Goal: Information Seeking & Learning: Learn about a topic

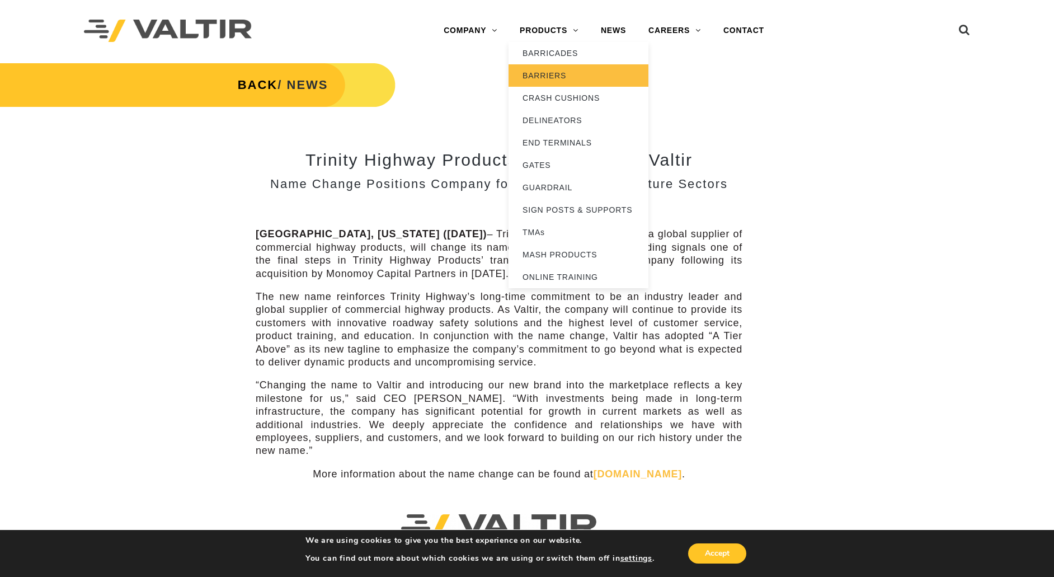
click at [545, 70] on link "BARRIERS" at bounding box center [579, 75] width 140 height 22
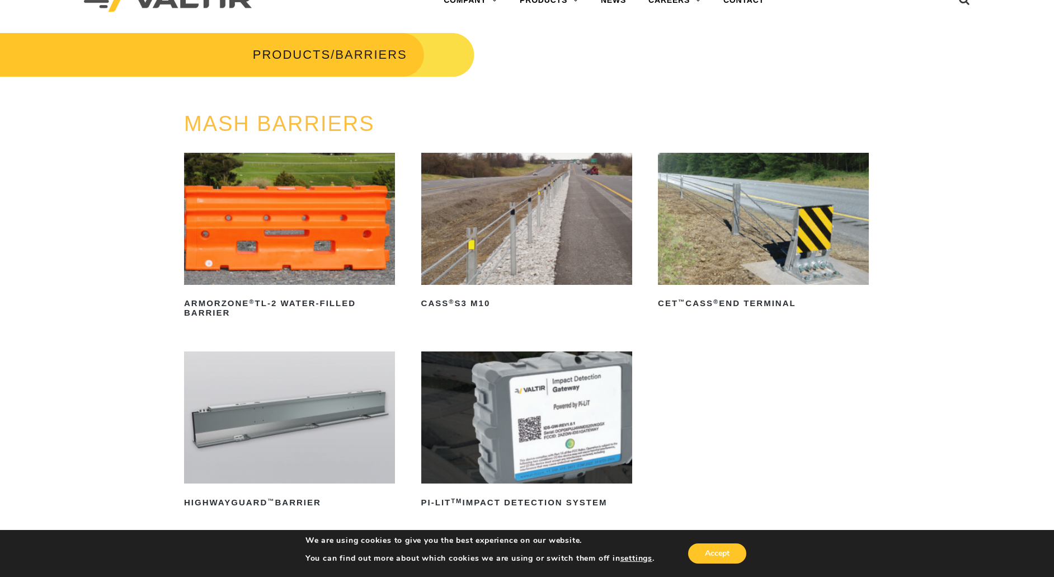
scroll to position [56, 0]
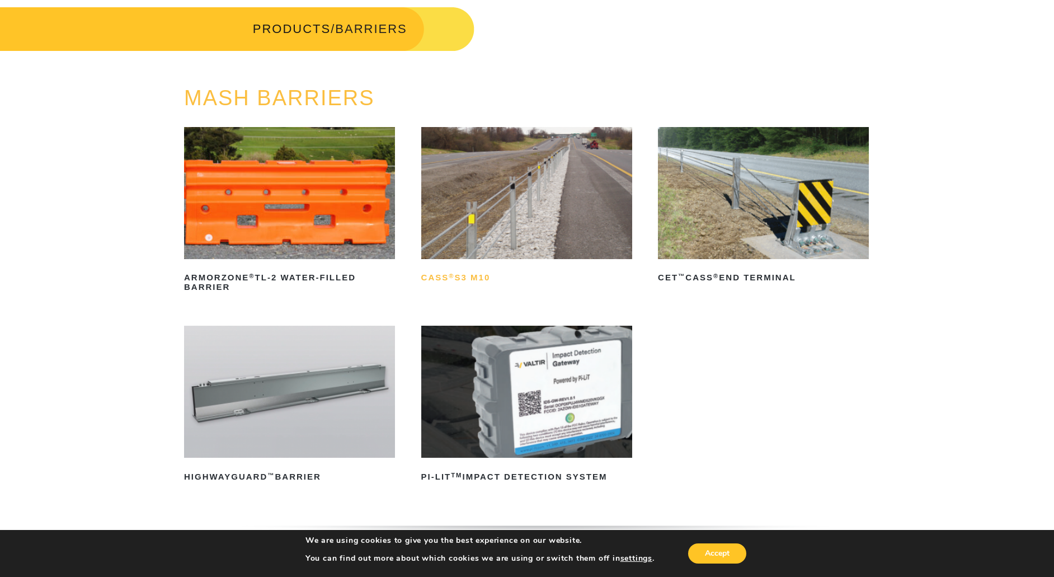
click at [468, 279] on h2 "CASS ® S3 M10" at bounding box center [526, 278] width 211 height 18
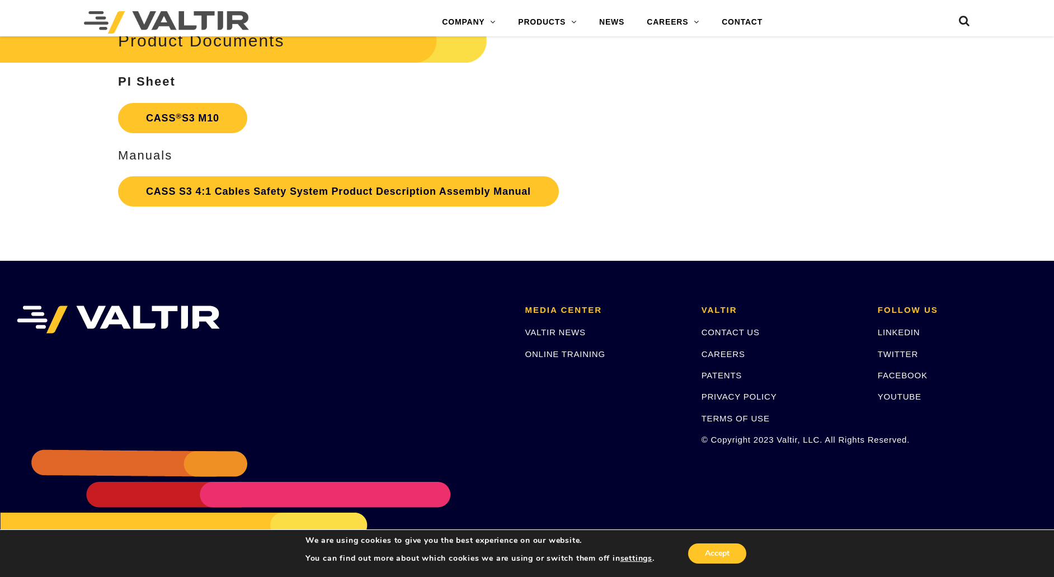
scroll to position [2553, 0]
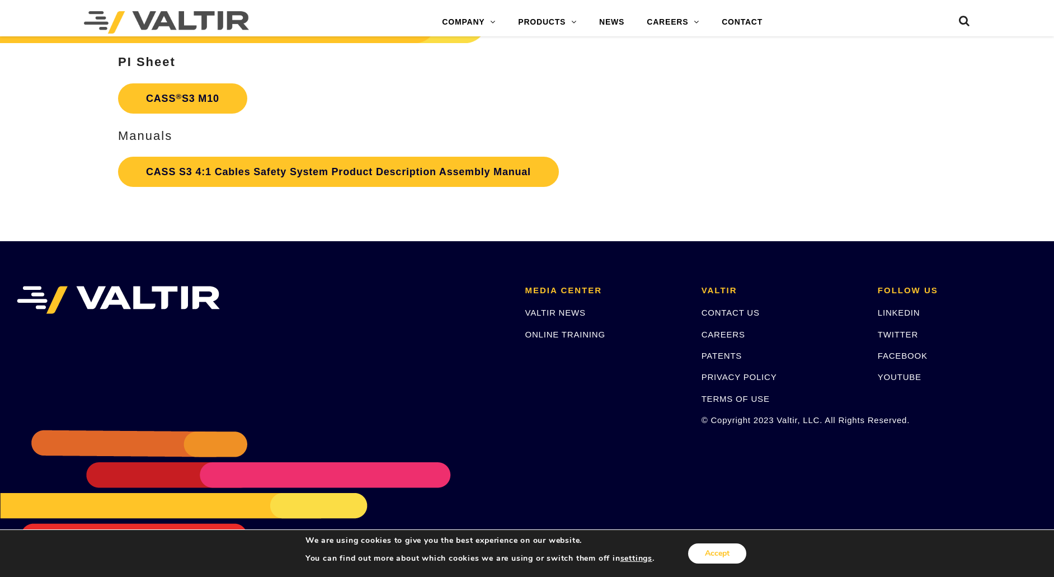
click at [708, 557] on button "Accept" at bounding box center [717, 553] width 58 height 20
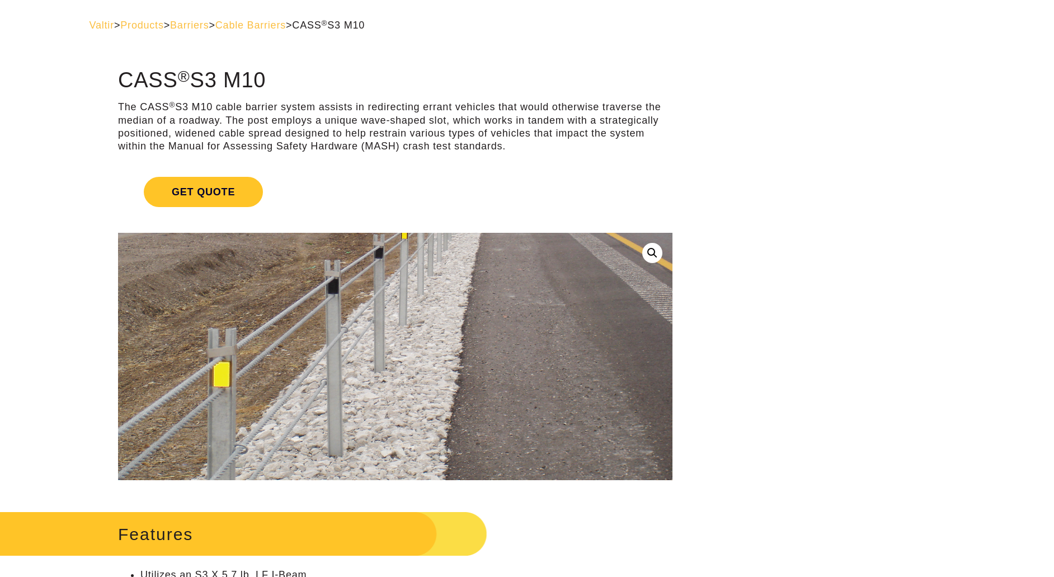
scroll to position [0, 0]
